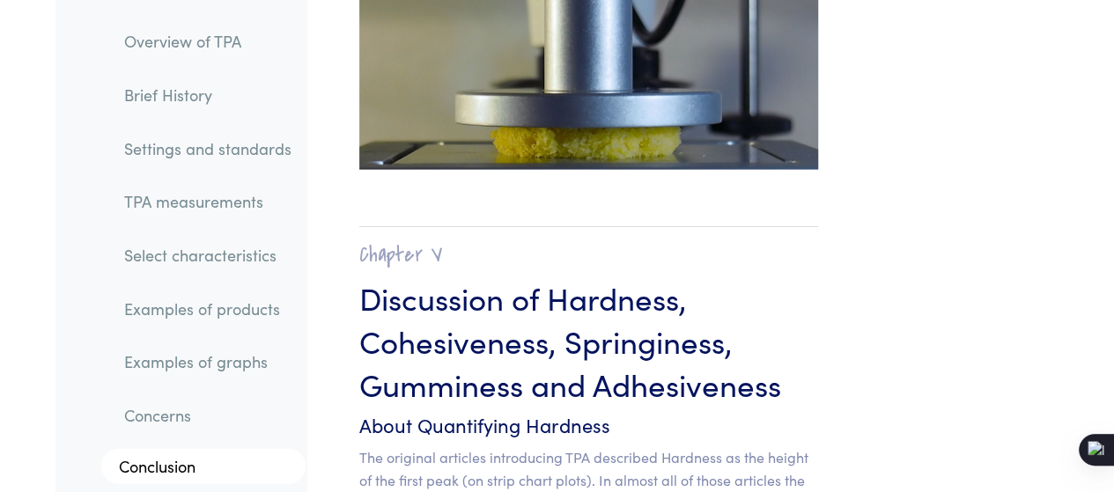
scroll to position [15203, 0]
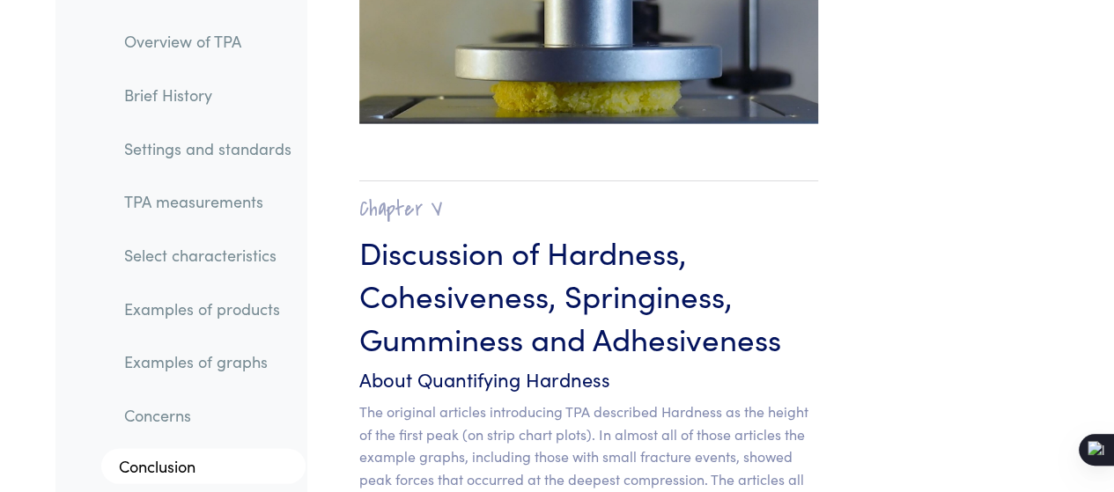
click at [767, 230] on h3 "Discussion of Hardness, Cohesiveness, Springiness, Gumminess and Adhesiveness" at bounding box center [588, 294] width 459 height 129
click at [607, 366] on h6 "About Quantifying Hardness" at bounding box center [588, 379] width 459 height 27
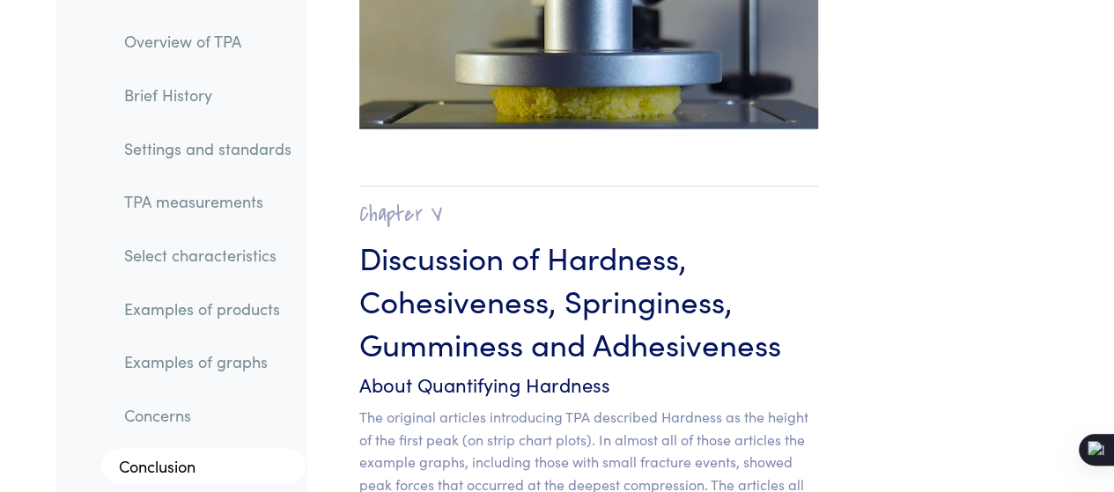
scroll to position [15261, 0]
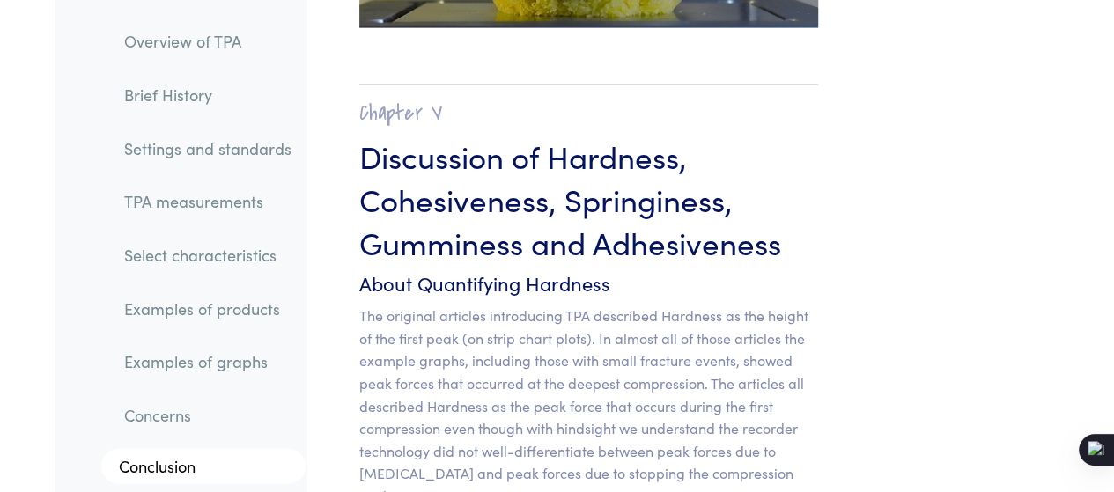
scroll to position [15350, 0]
drag, startPoint x: 659, startPoint y: 166, endPoint x: 661, endPoint y: 122, distance: 44.1
click at [659, 306] on p "The original articles introducing TPA described Hardness as the height of the f…" at bounding box center [588, 407] width 459 height 203
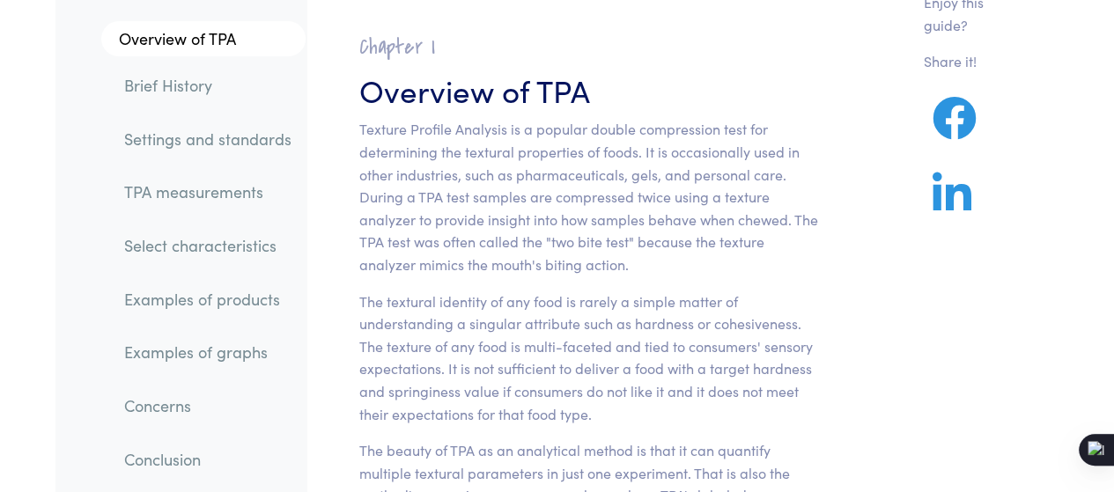
scroll to position [145, 0]
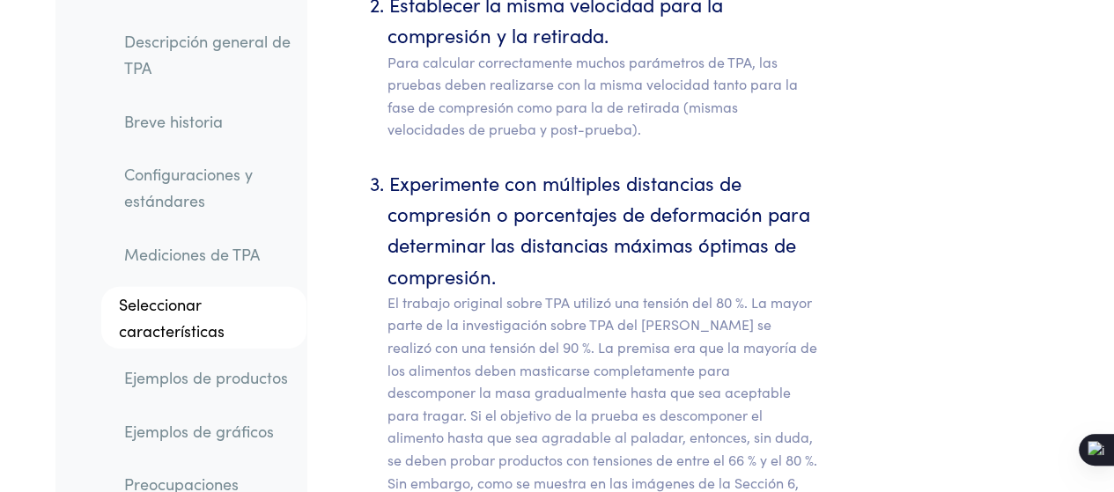
scroll to position [9312, 0]
drag, startPoint x: 786, startPoint y: 280, endPoint x: 777, endPoint y: 293, distance: 16.4
click at [777, 293] on p "El trabajo original sobre TPA utilizó una tensión del 80 %. La mayor parte de l…" at bounding box center [603, 449] width 431 height 315
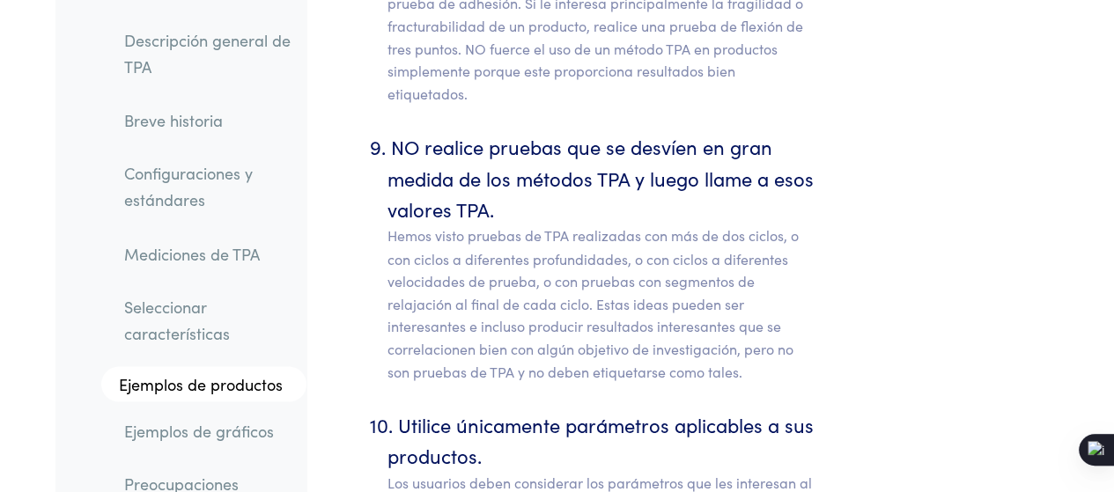
scroll to position [11465, 0]
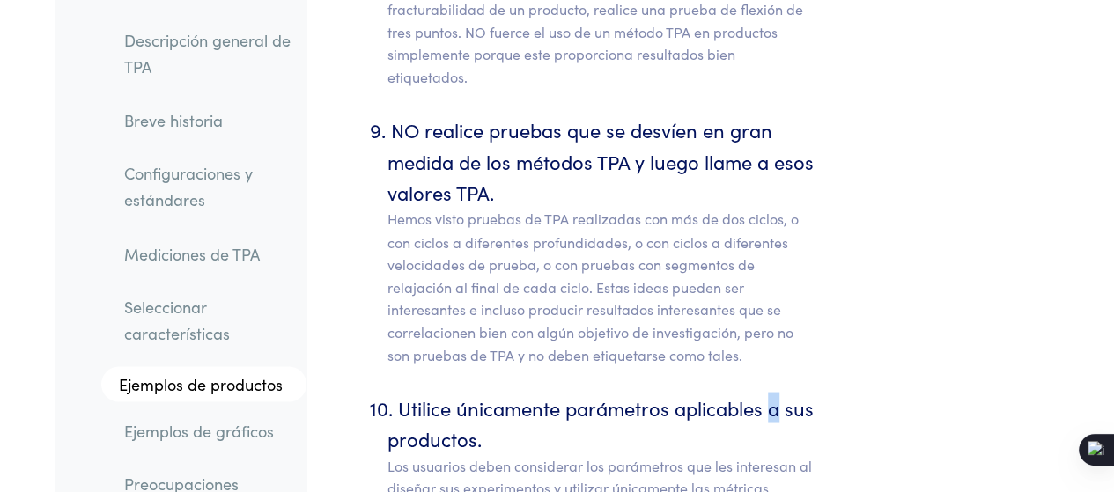
click at [770, 394] on font "Utilice únicamente parámetros aplicables a sus productos." at bounding box center [601, 423] width 426 height 58
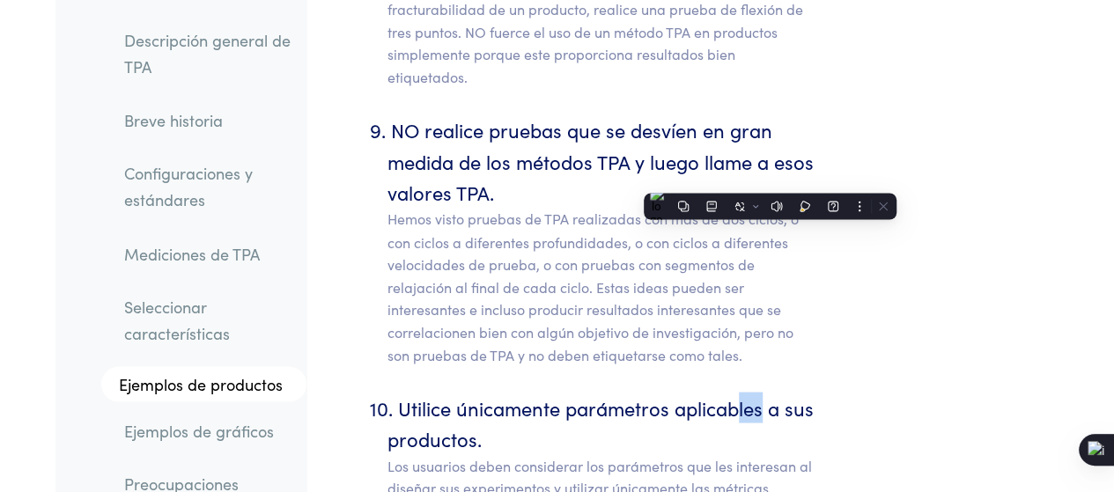
drag, startPoint x: 760, startPoint y: 179, endPoint x: 736, endPoint y: 166, distance: 26.8
click at [736, 394] on font "Utilice únicamente parámetros aplicables a sus productos." at bounding box center [601, 423] width 426 height 58
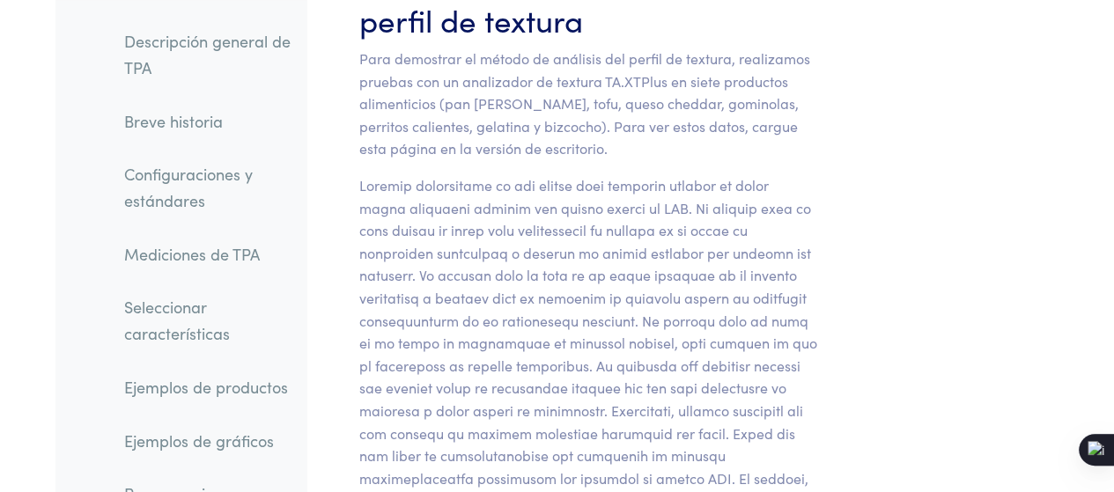
scroll to position [21011, 0]
